Goal: Navigation & Orientation: Find specific page/section

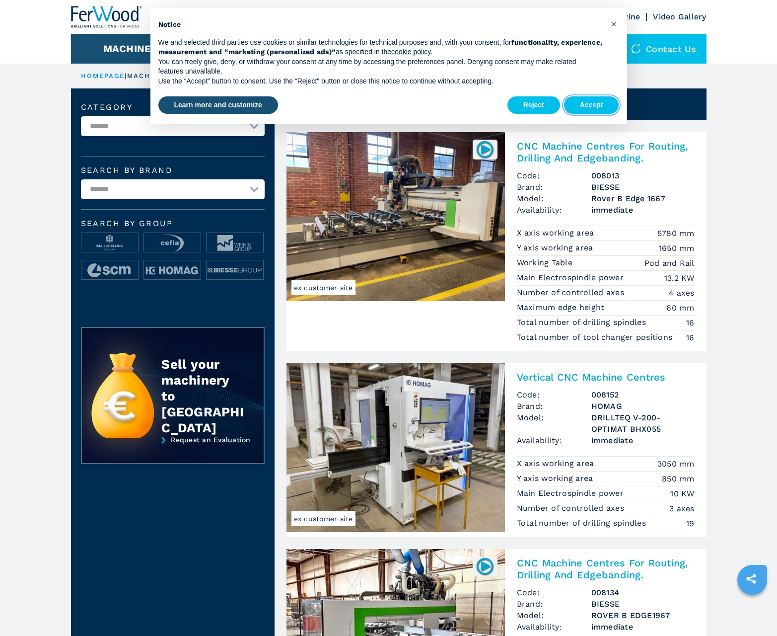
click at [592, 105] on button "Accept" at bounding box center [591, 105] width 55 height 18
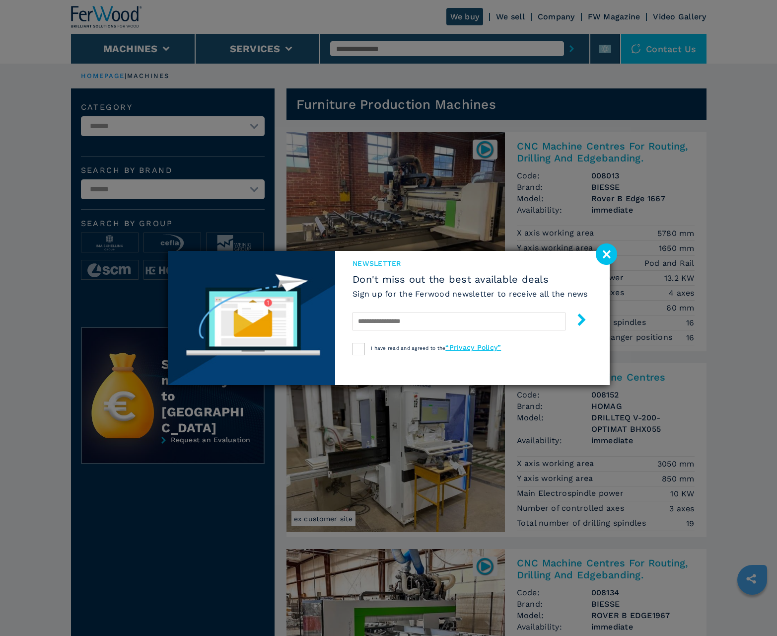
scroll to position [993, 0]
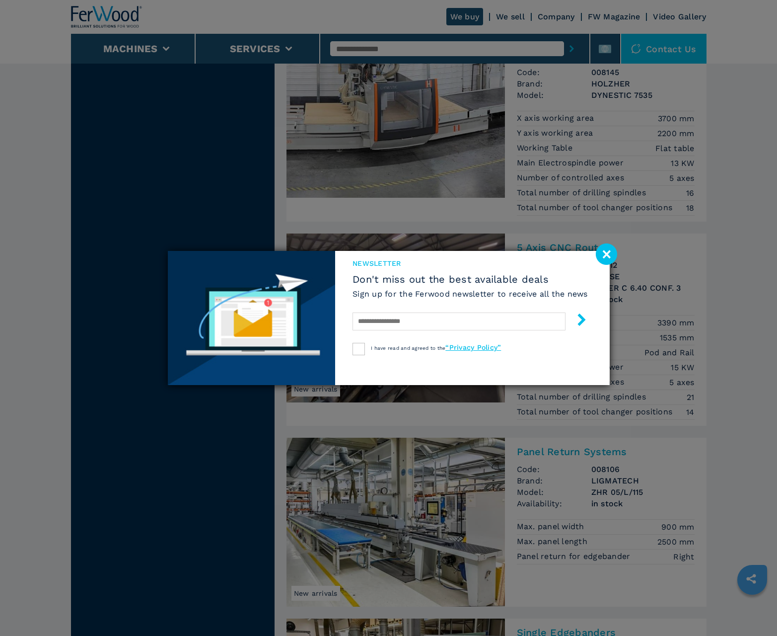
click at [606, 254] on image at bounding box center [606, 253] width 21 height 21
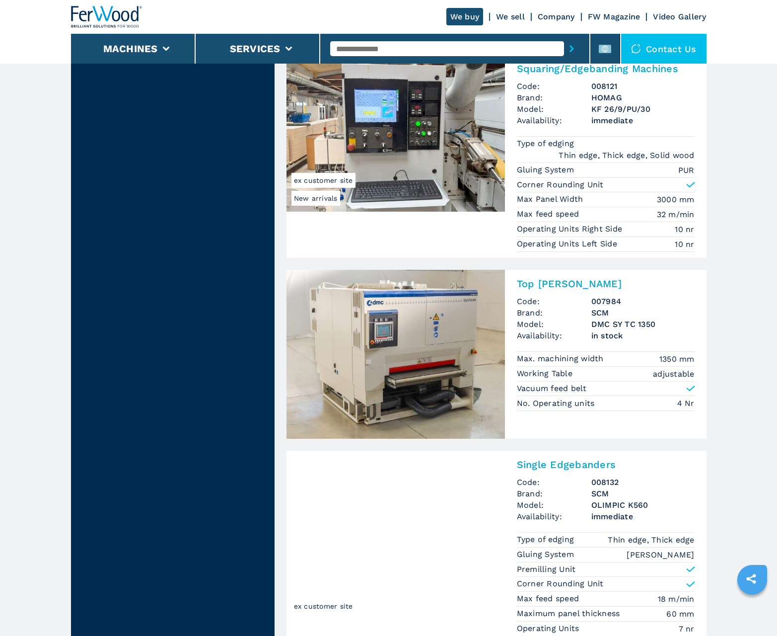
scroll to position [2037, 0]
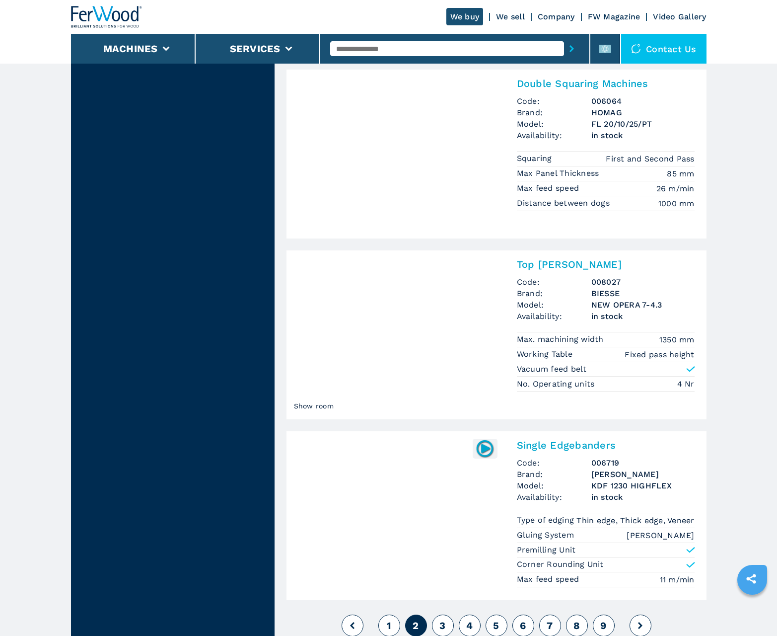
click at [443, 625] on span "3" at bounding box center [443, 625] width 6 height 12
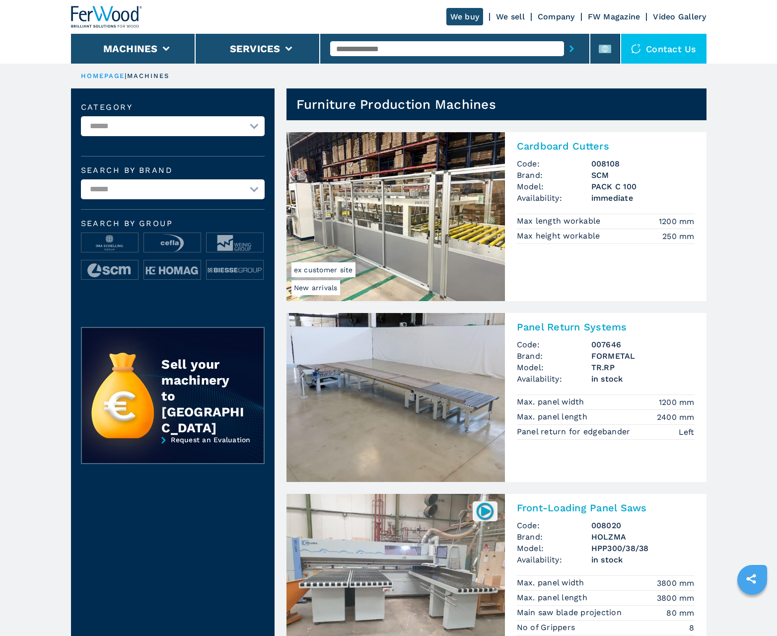
scroll to position [993, 0]
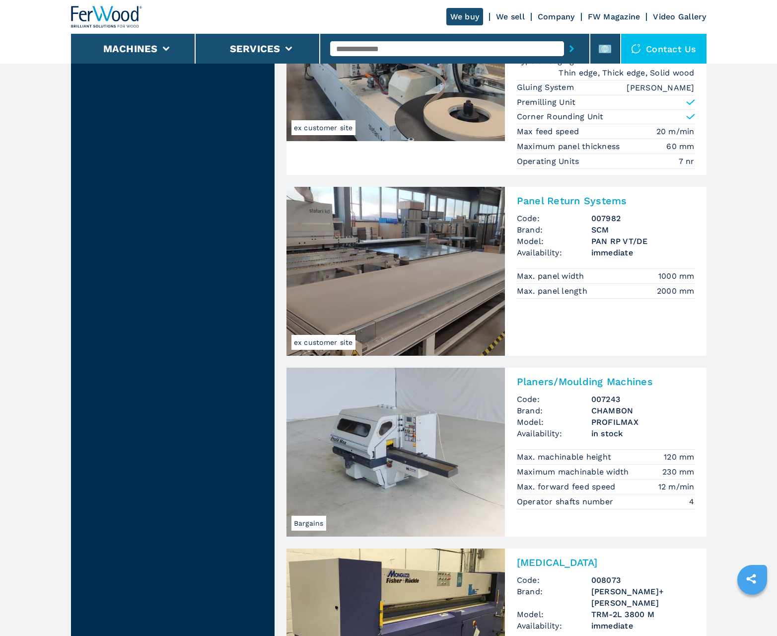
scroll to position [2024, 0]
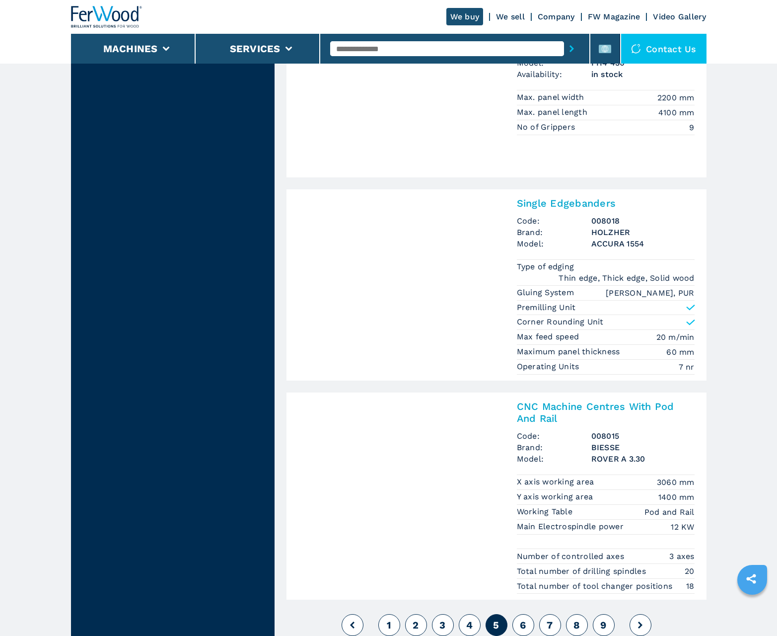
click at [523, 625] on span "6" at bounding box center [523, 625] width 6 height 12
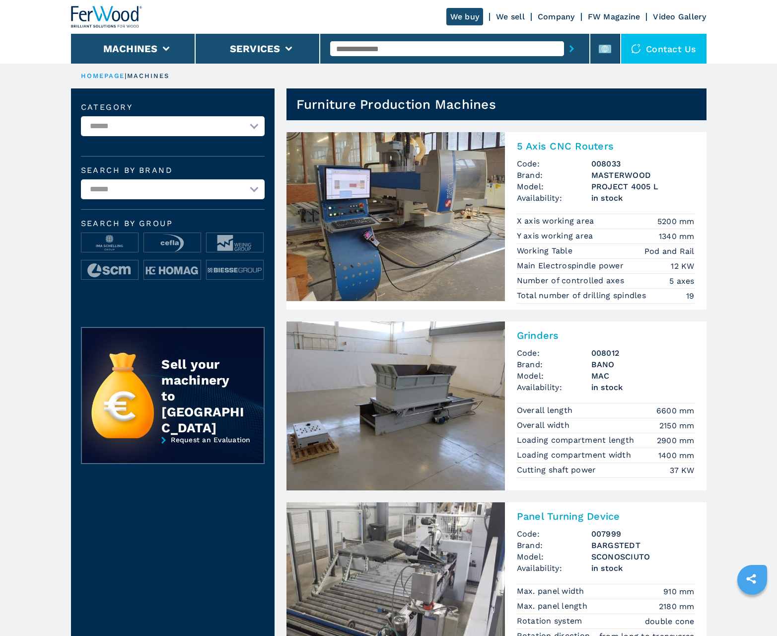
scroll to position [993, 0]
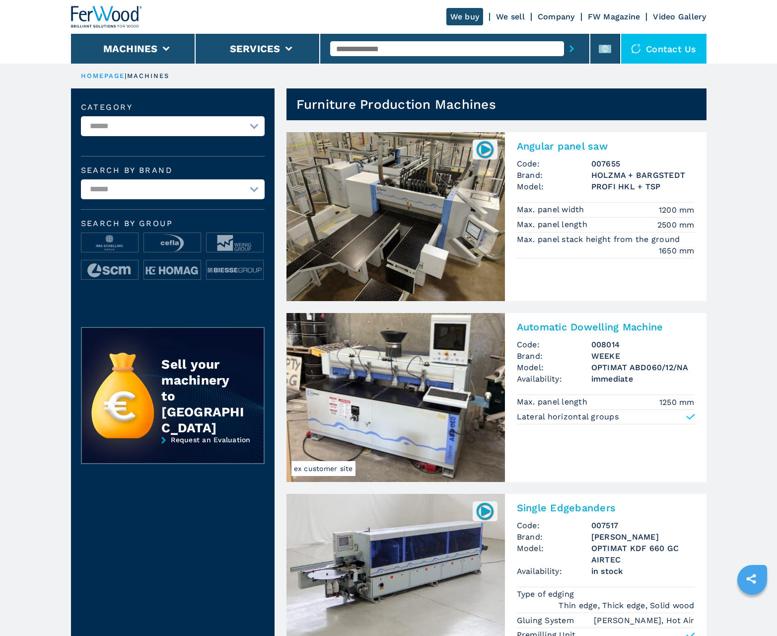
scroll to position [993, 0]
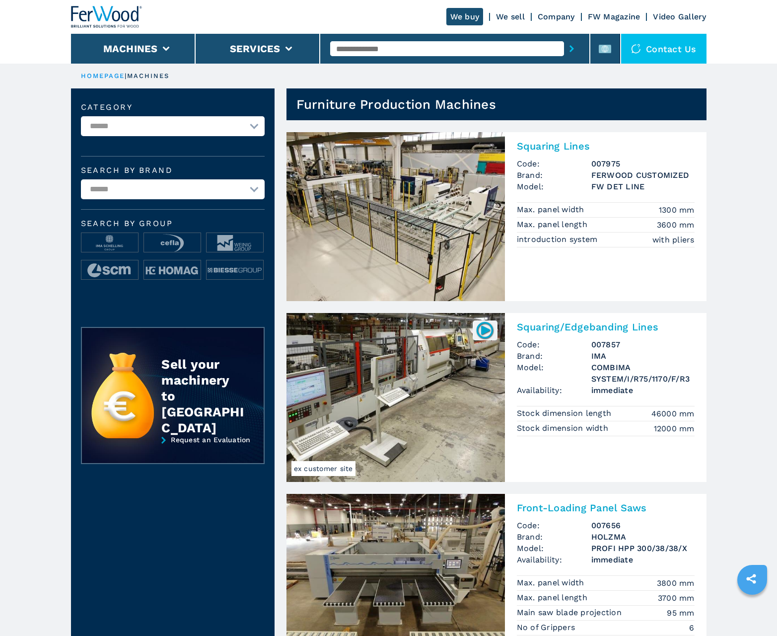
scroll to position [993, 0]
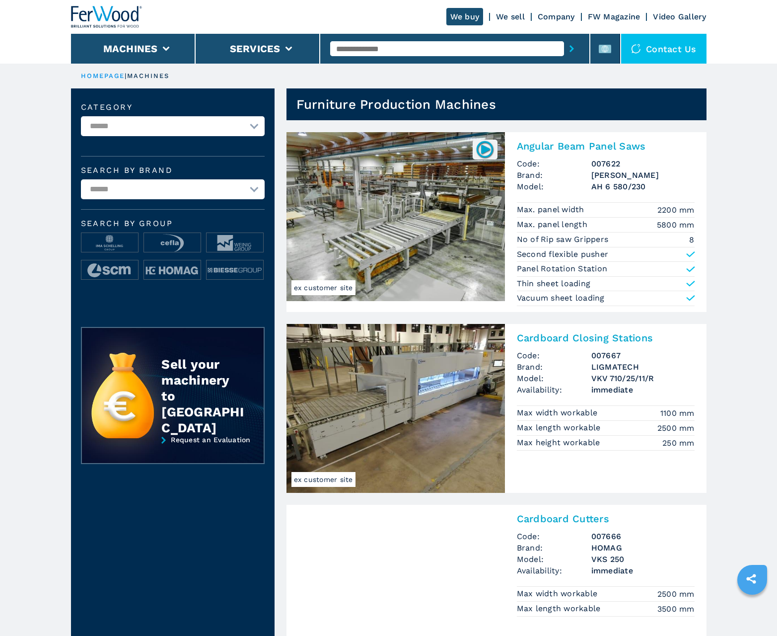
scroll to position [993, 0]
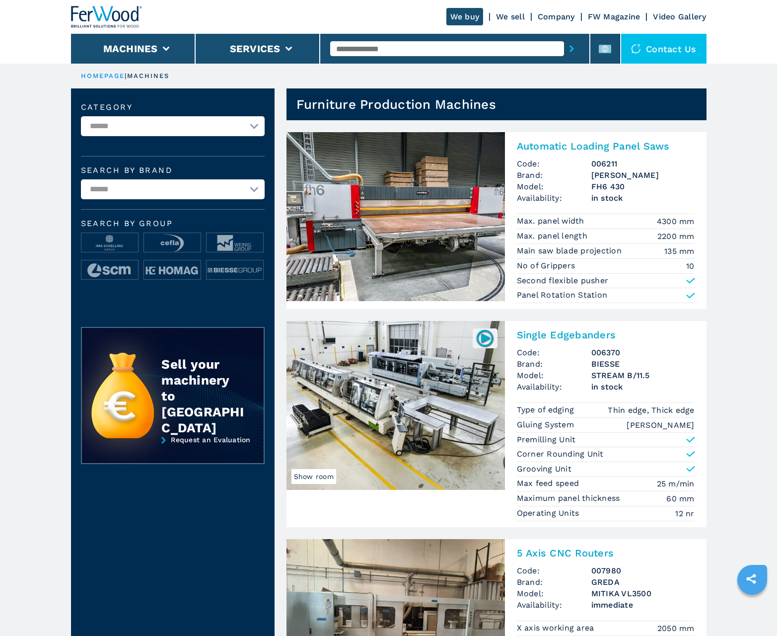
scroll to position [993, 0]
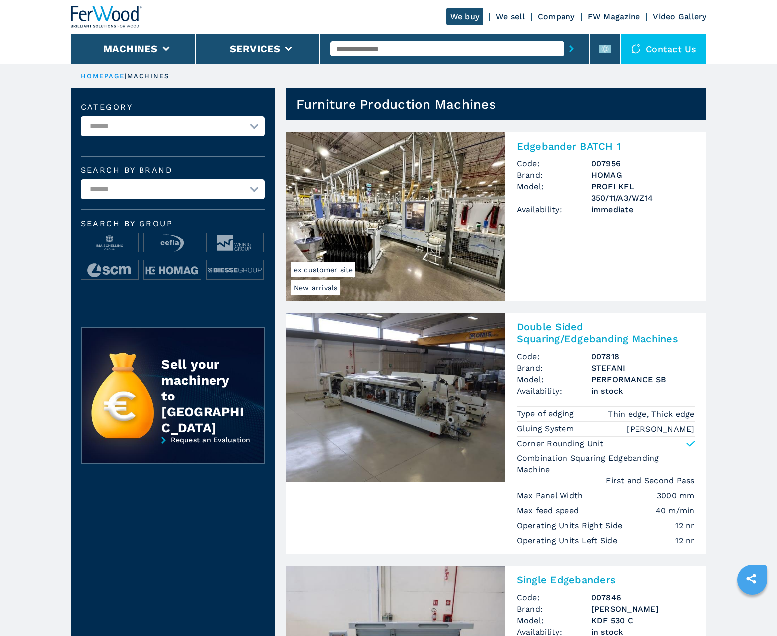
scroll to position [993, 0]
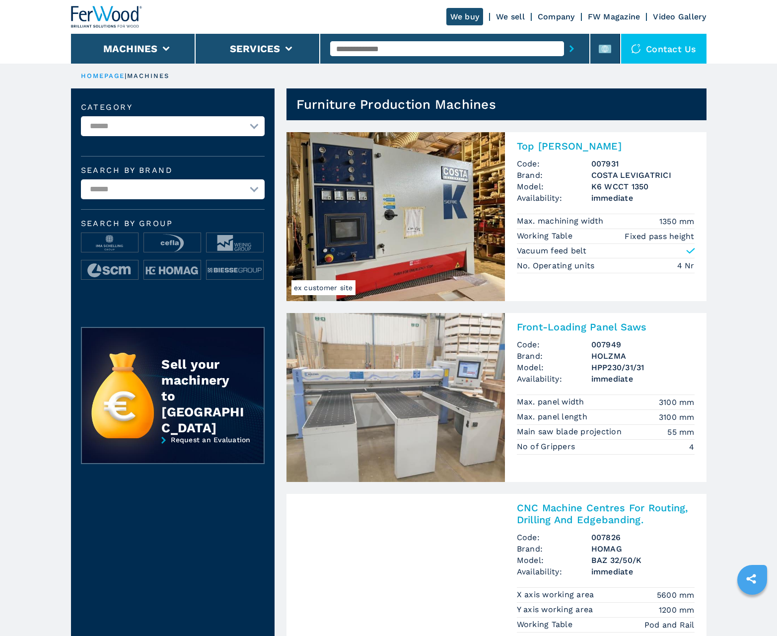
scroll to position [993, 0]
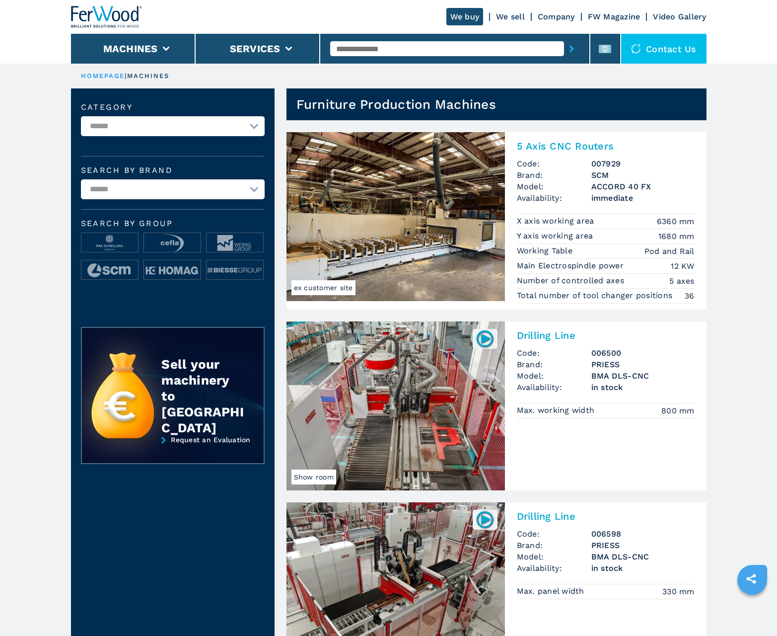
scroll to position [993, 0]
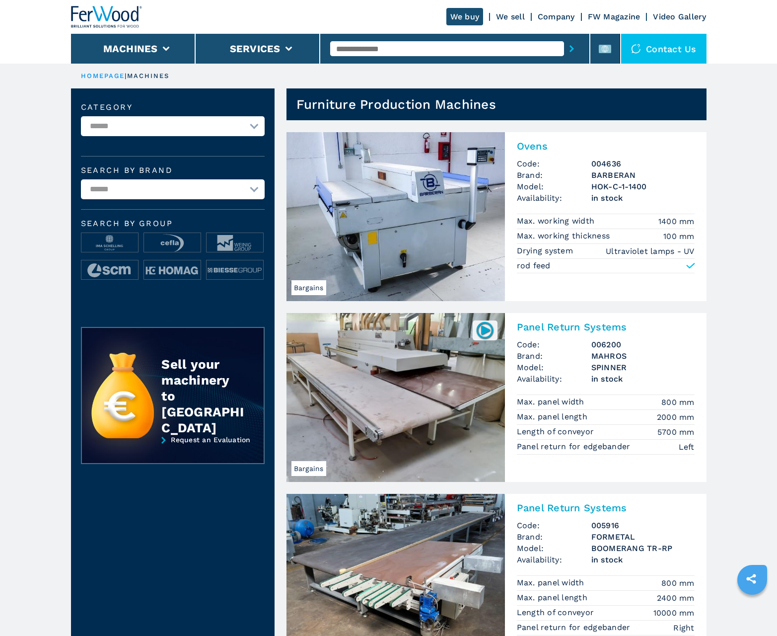
scroll to position [993, 0]
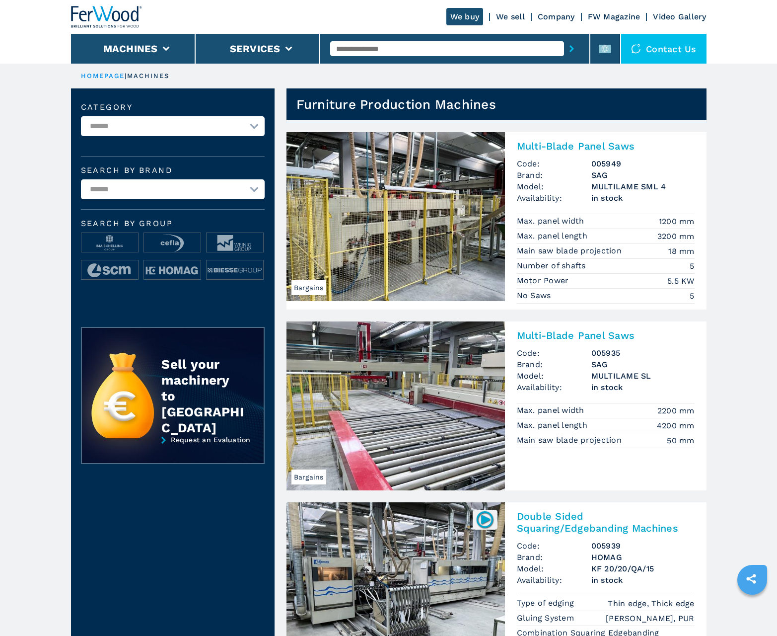
scroll to position [993, 0]
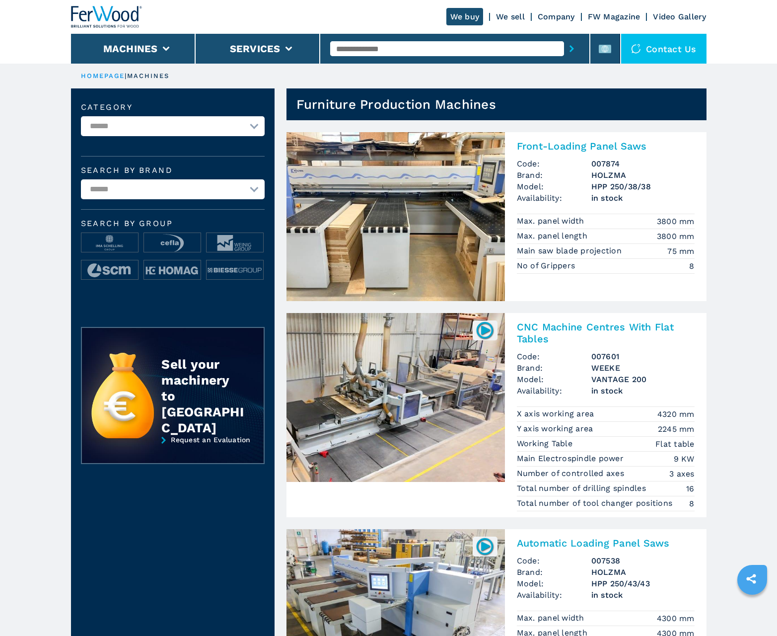
scroll to position [993, 0]
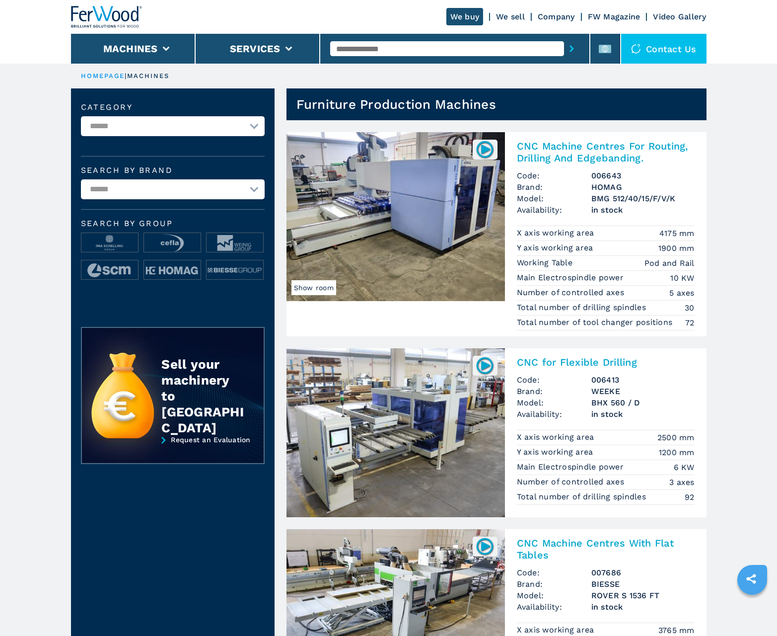
scroll to position [993, 0]
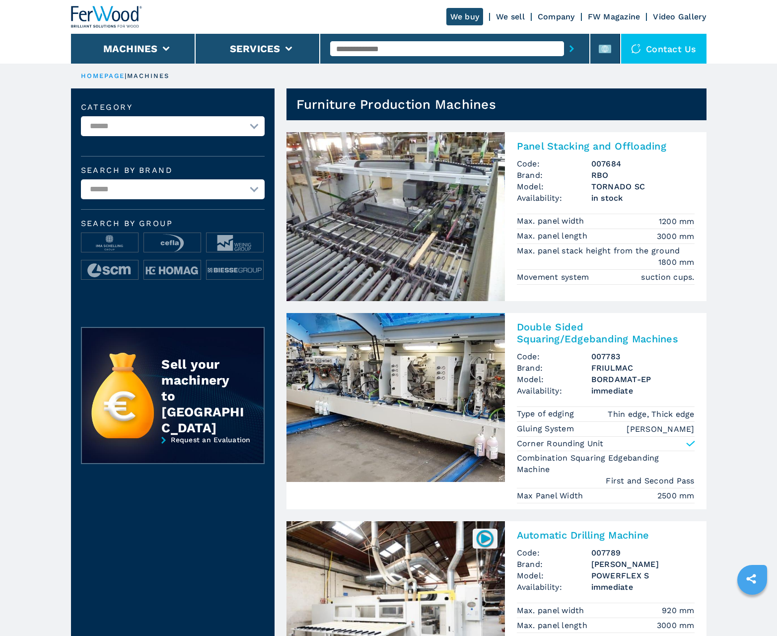
scroll to position [993, 0]
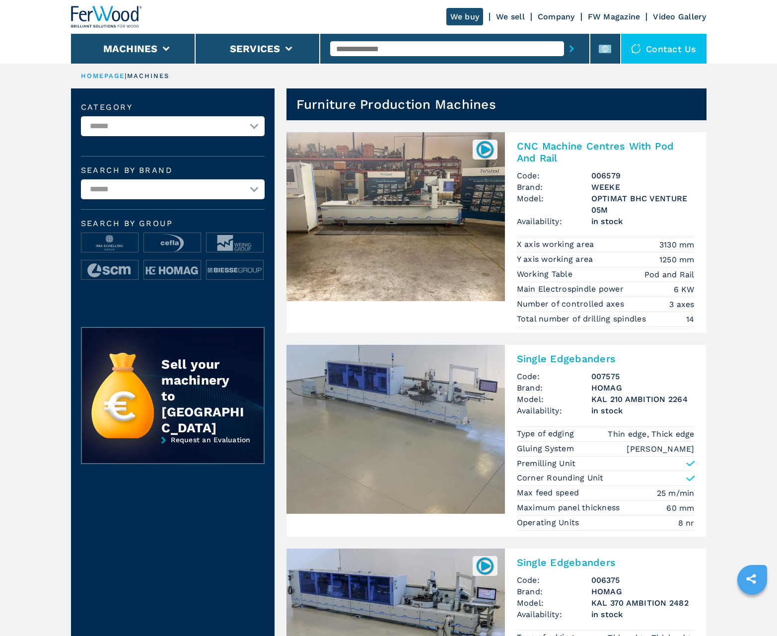
scroll to position [993, 0]
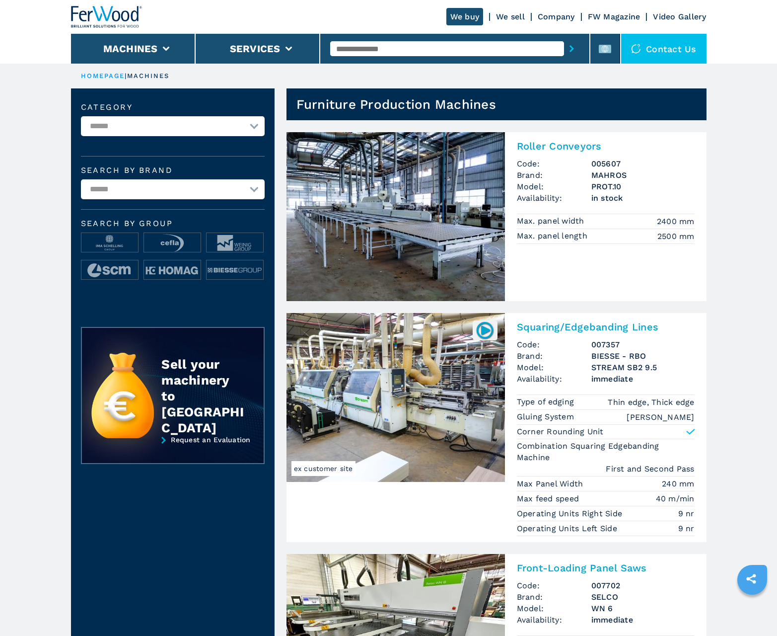
scroll to position [993, 0]
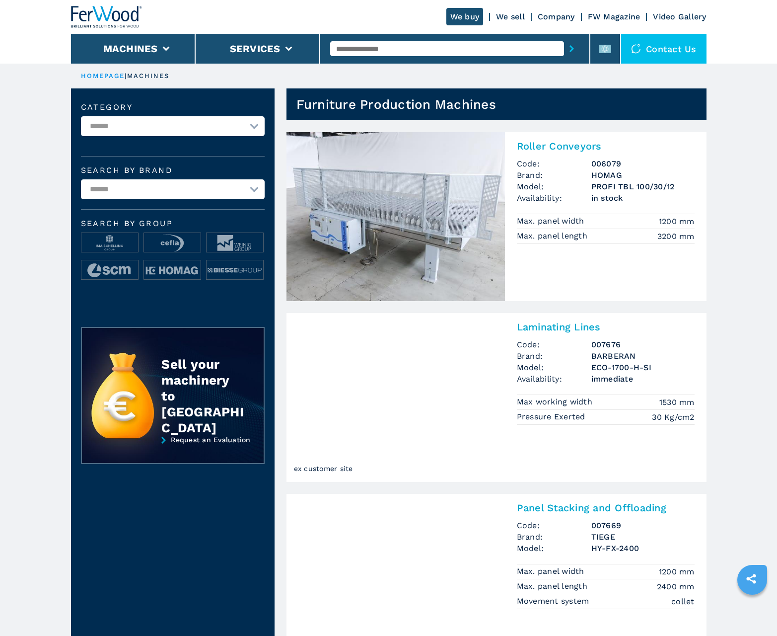
scroll to position [993, 0]
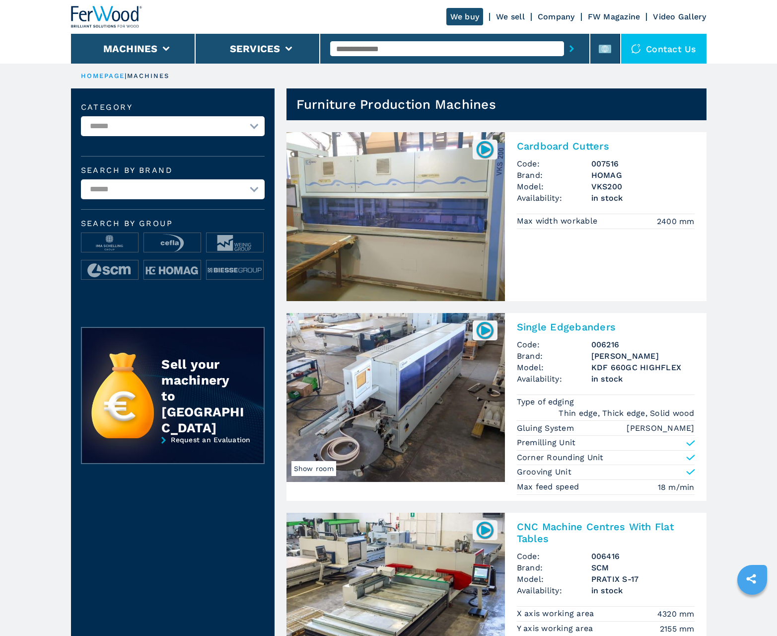
scroll to position [993, 0]
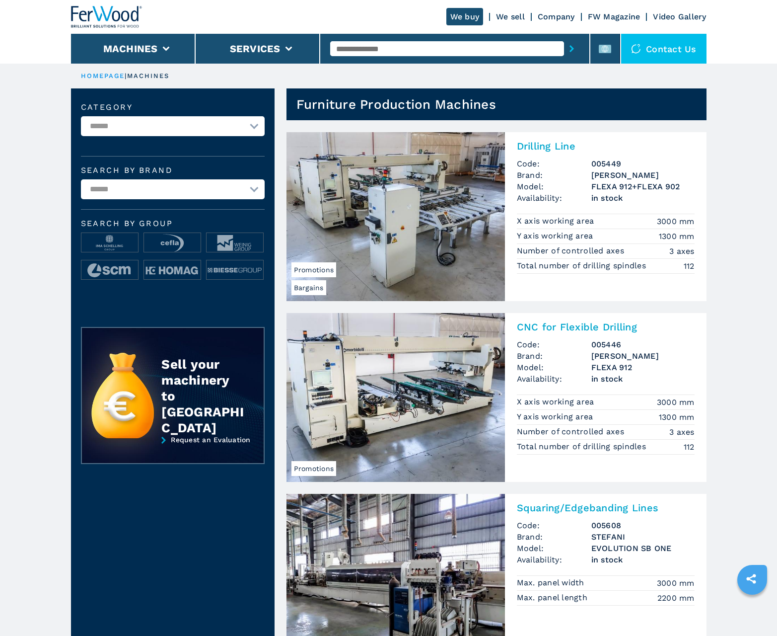
scroll to position [993, 0]
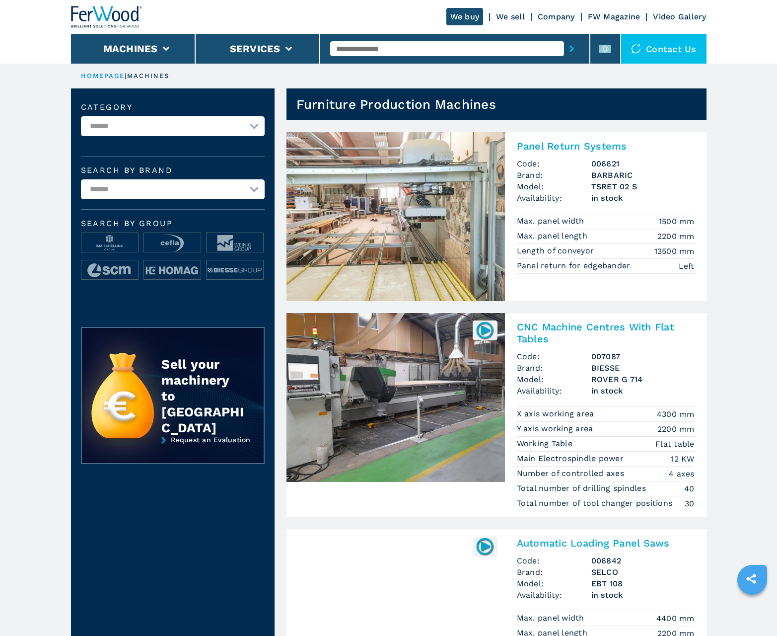
scroll to position [993, 0]
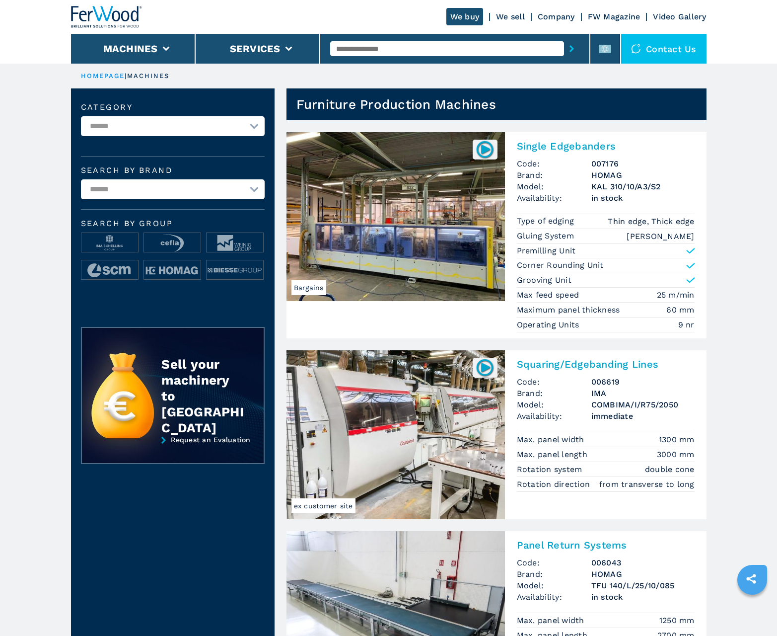
scroll to position [993, 0]
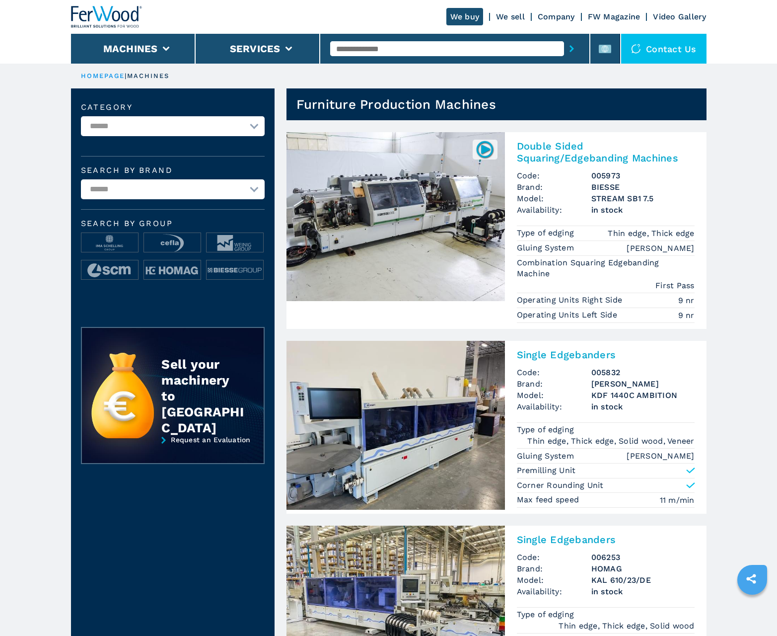
scroll to position [993, 0]
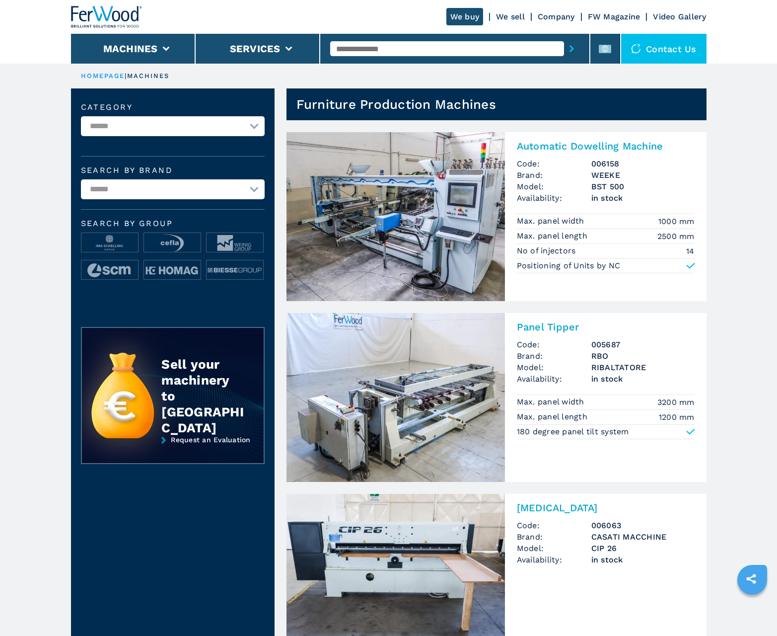
scroll to position [993, 0]
